Goal: Task Accomplishment & Management: Use online tool/utility

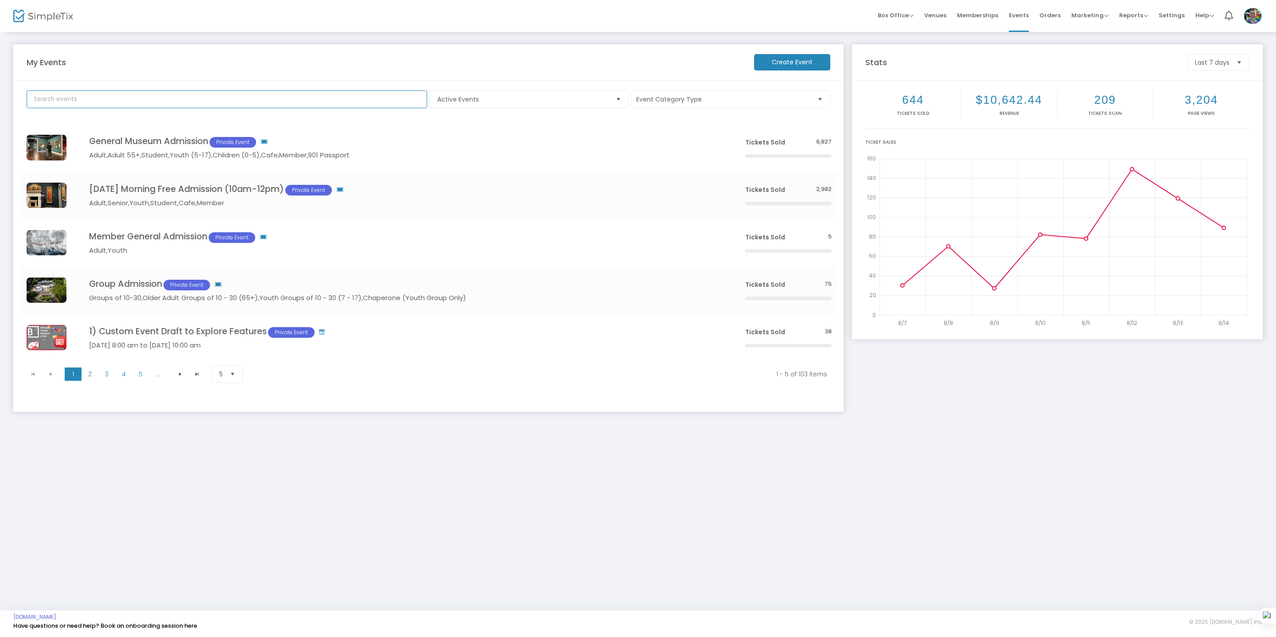
click at [210, 93] on input "text" at bounding box center [227, 99] width 400 height 18
type input "qu"
